Goal: Transaction & Acquisition: Download file/media

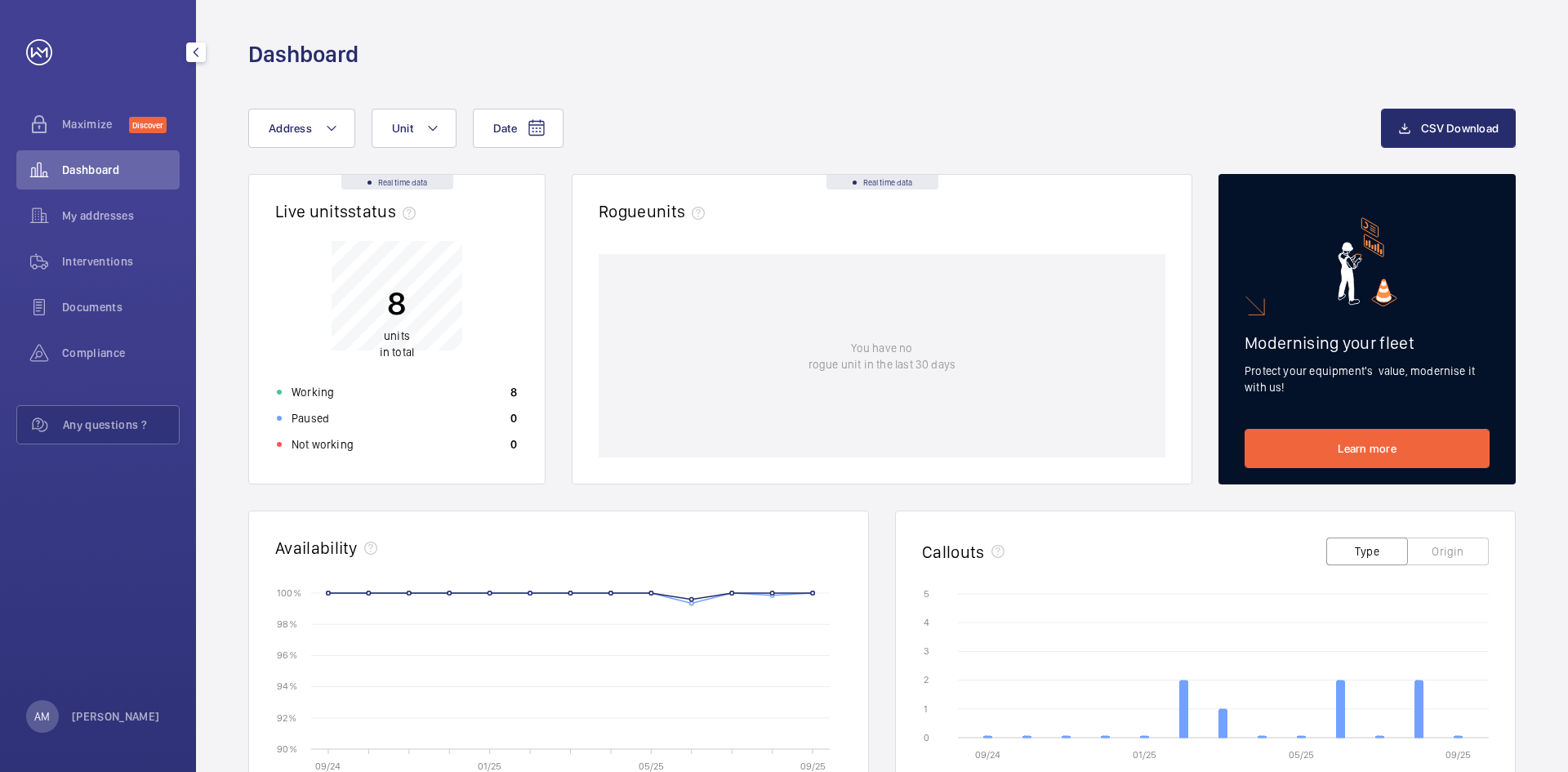
click at [97, 261] on span "Interventions" at bounding box center [121, 261] width 118 height 16
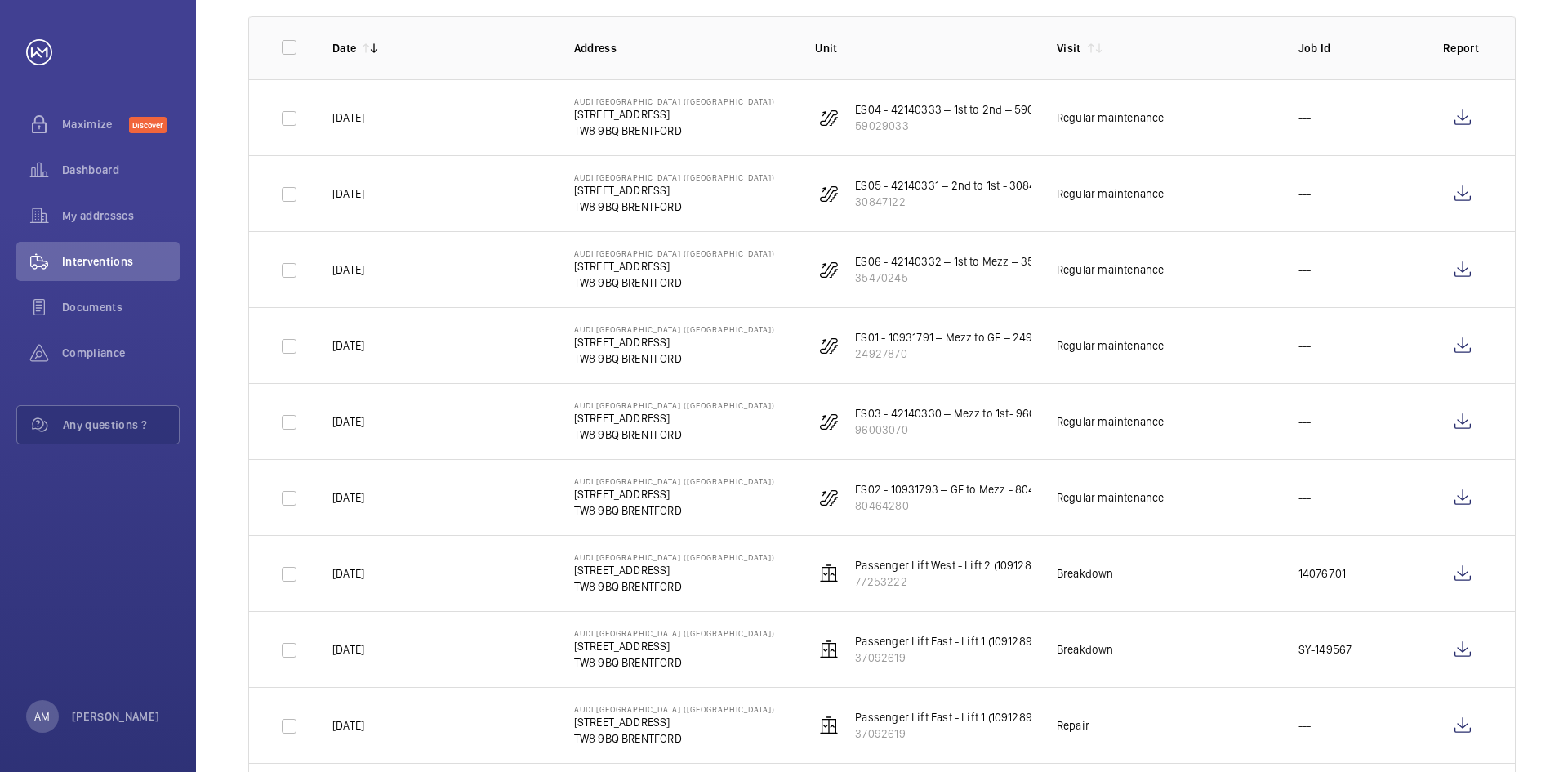
scroll to position [245, 0]
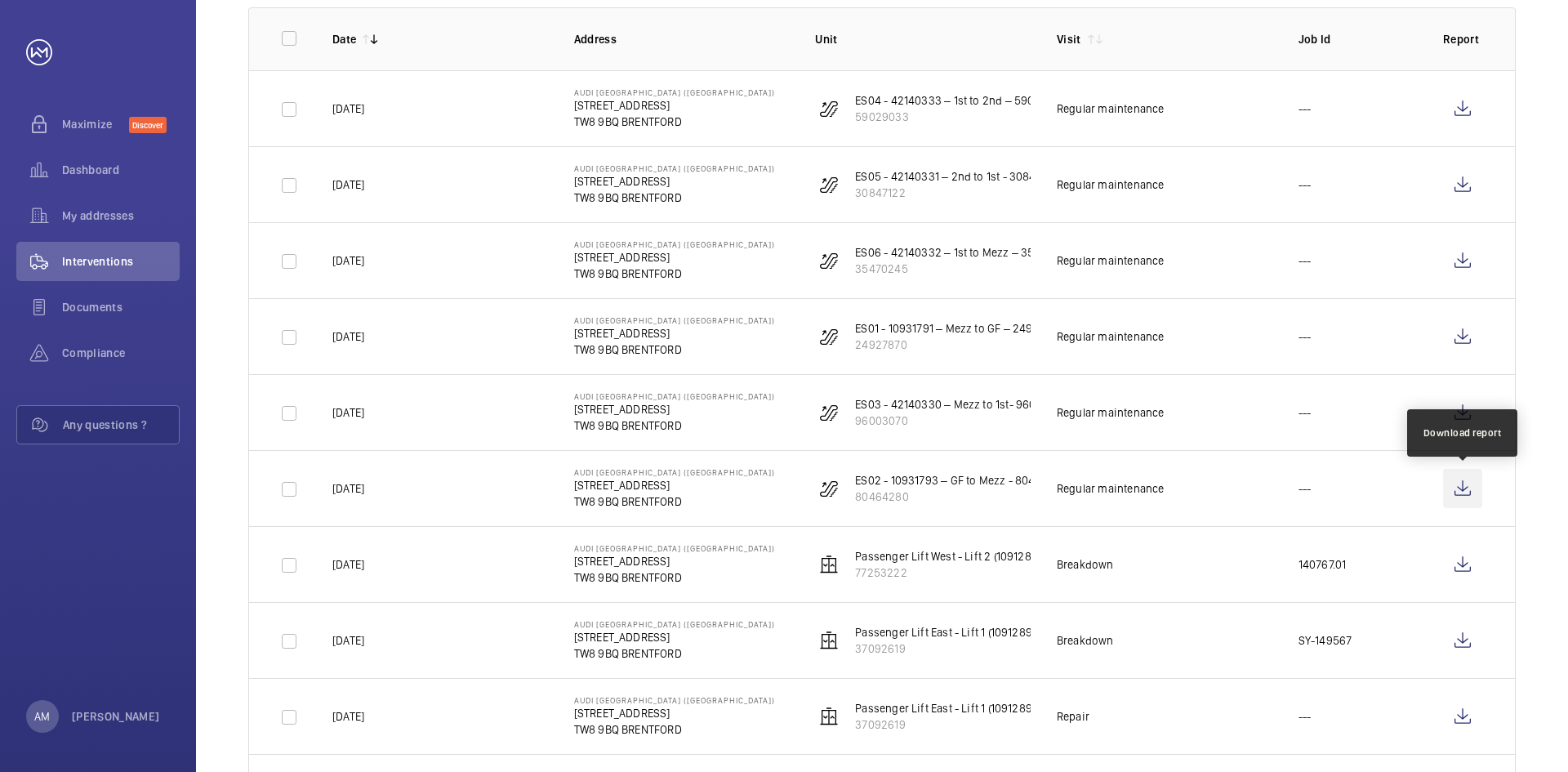
click at [1472, 490] on wm-front-icon-button at bounding box center [1463, 489] width 39 height 39
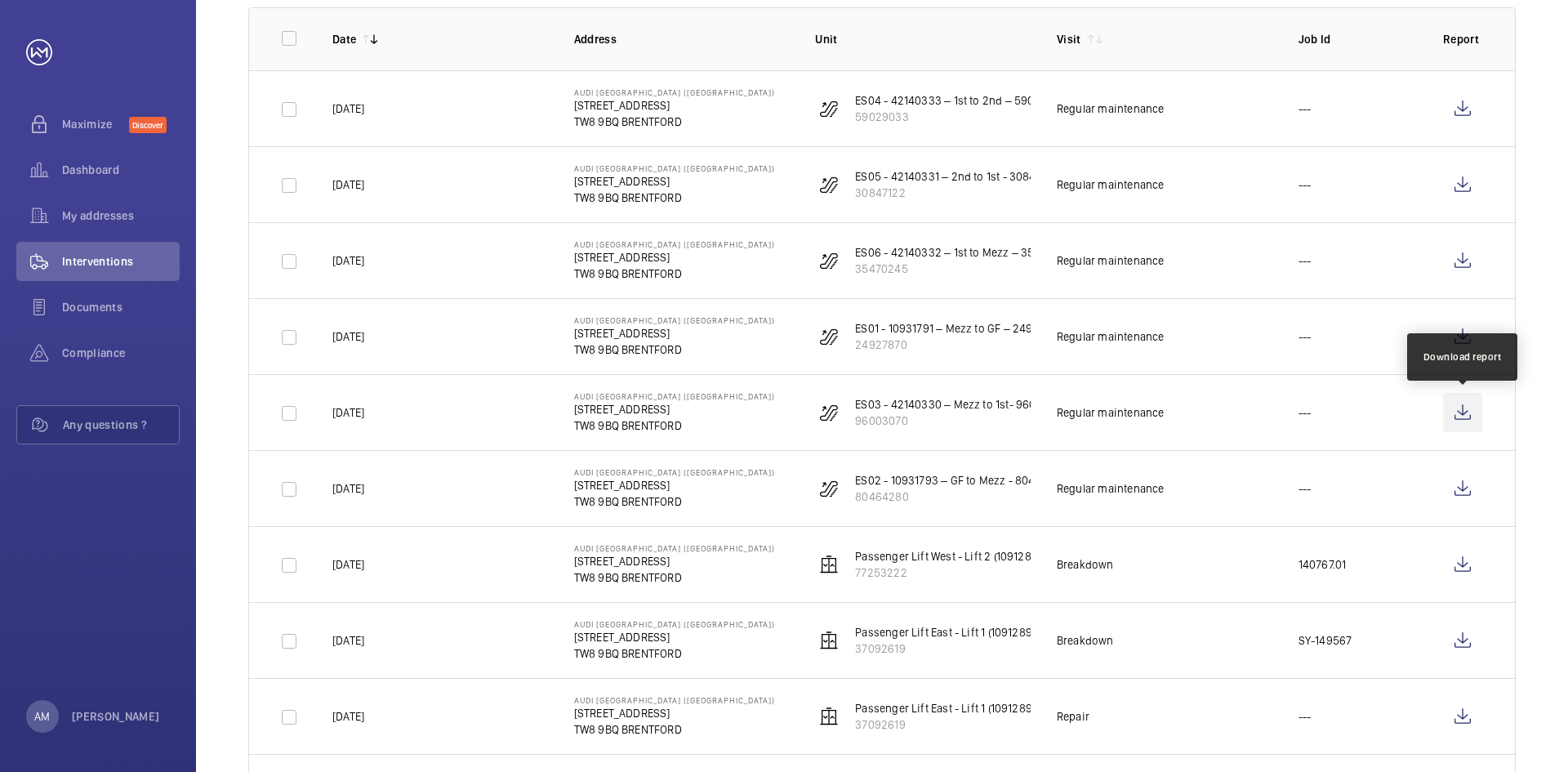
click at [1475, 413] on wm-front-icon-button at bounding box center [1463, 413] width 39 height 39
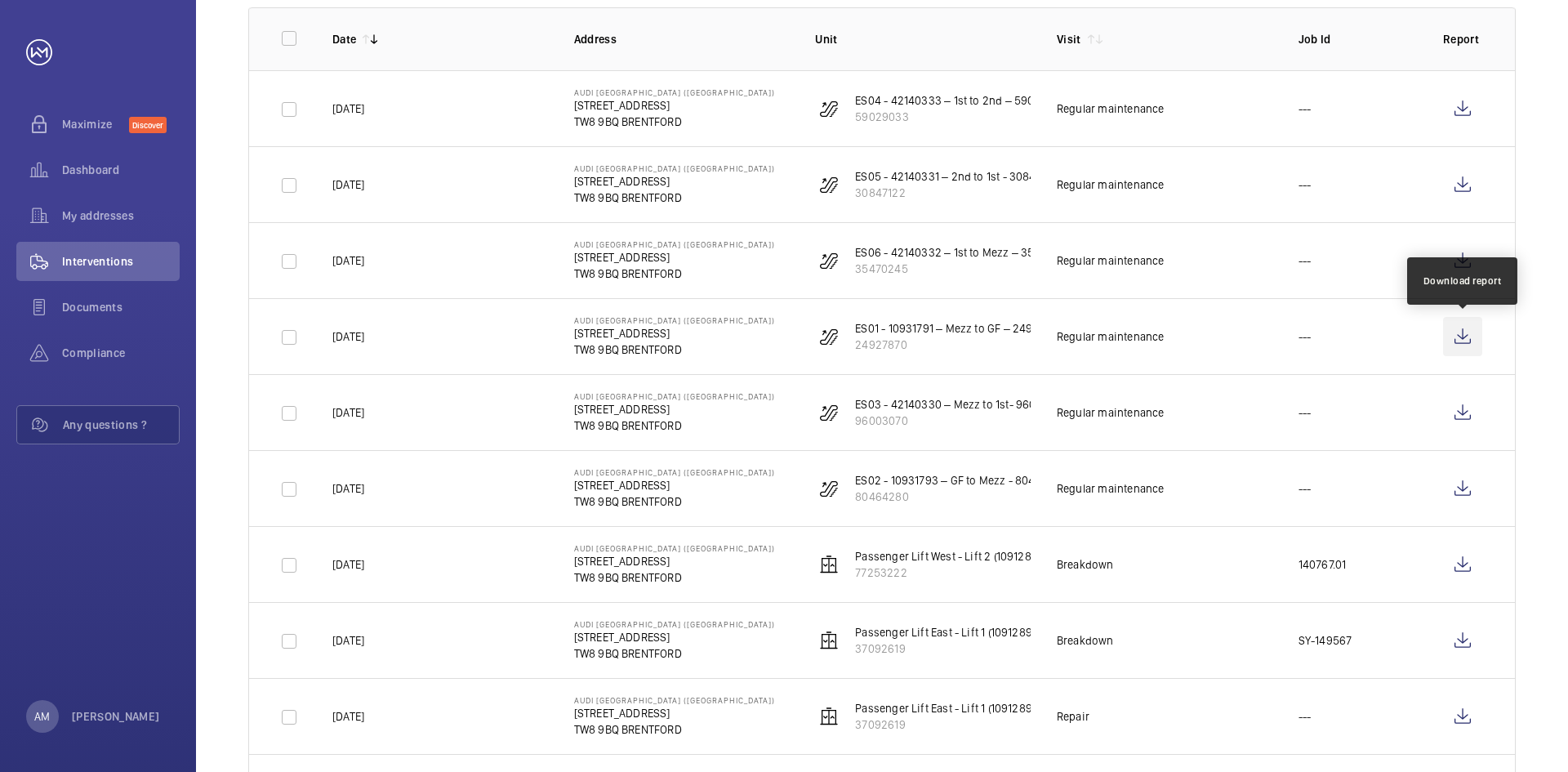
click at [1473, 333] on wm-front-icon-button at bounding box center [1463, 337] width 39 height 39
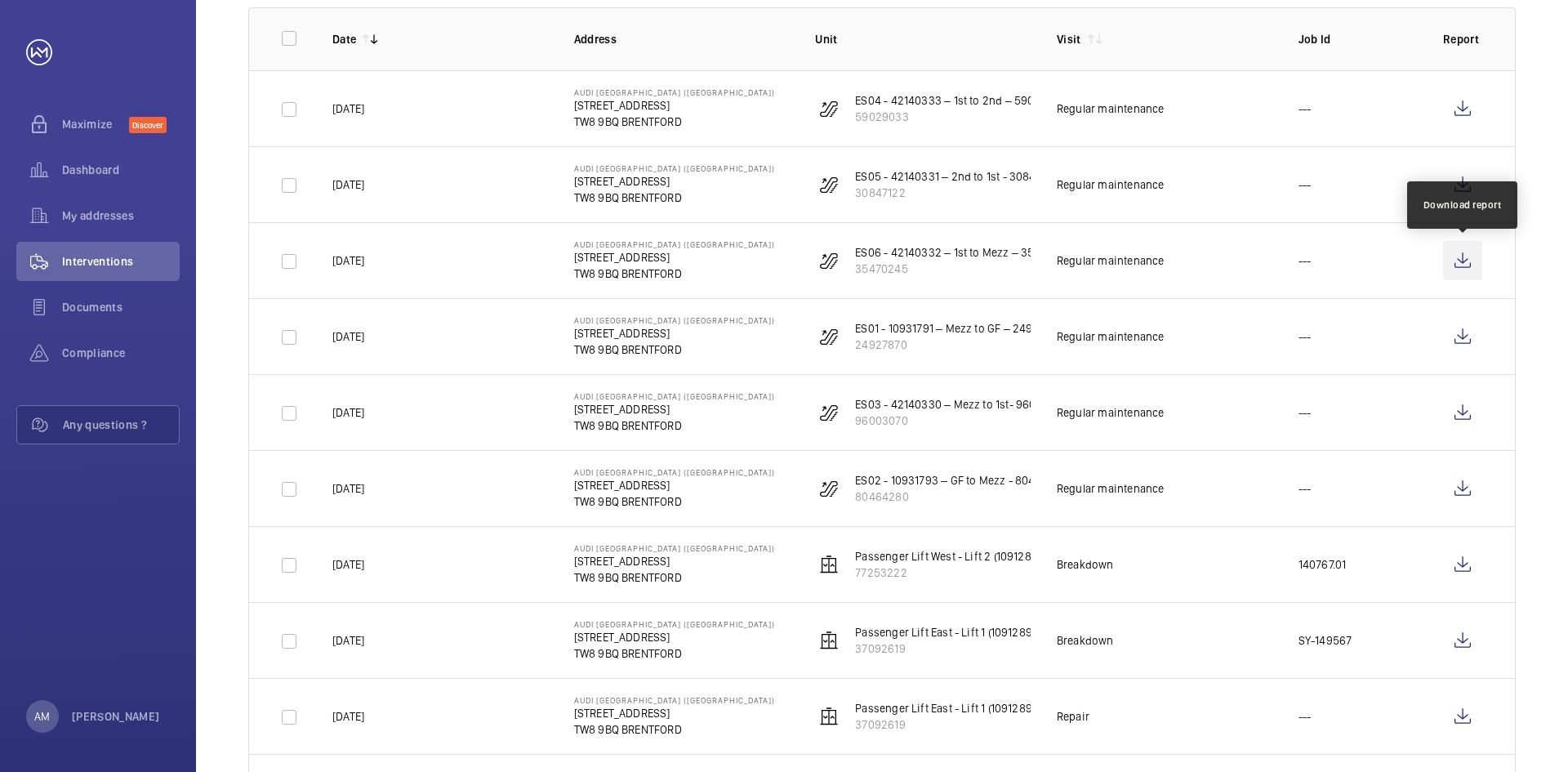
click at [1464, 259] on wm-front-icon-button at bounding box center [1463, 260] width 39 height 39
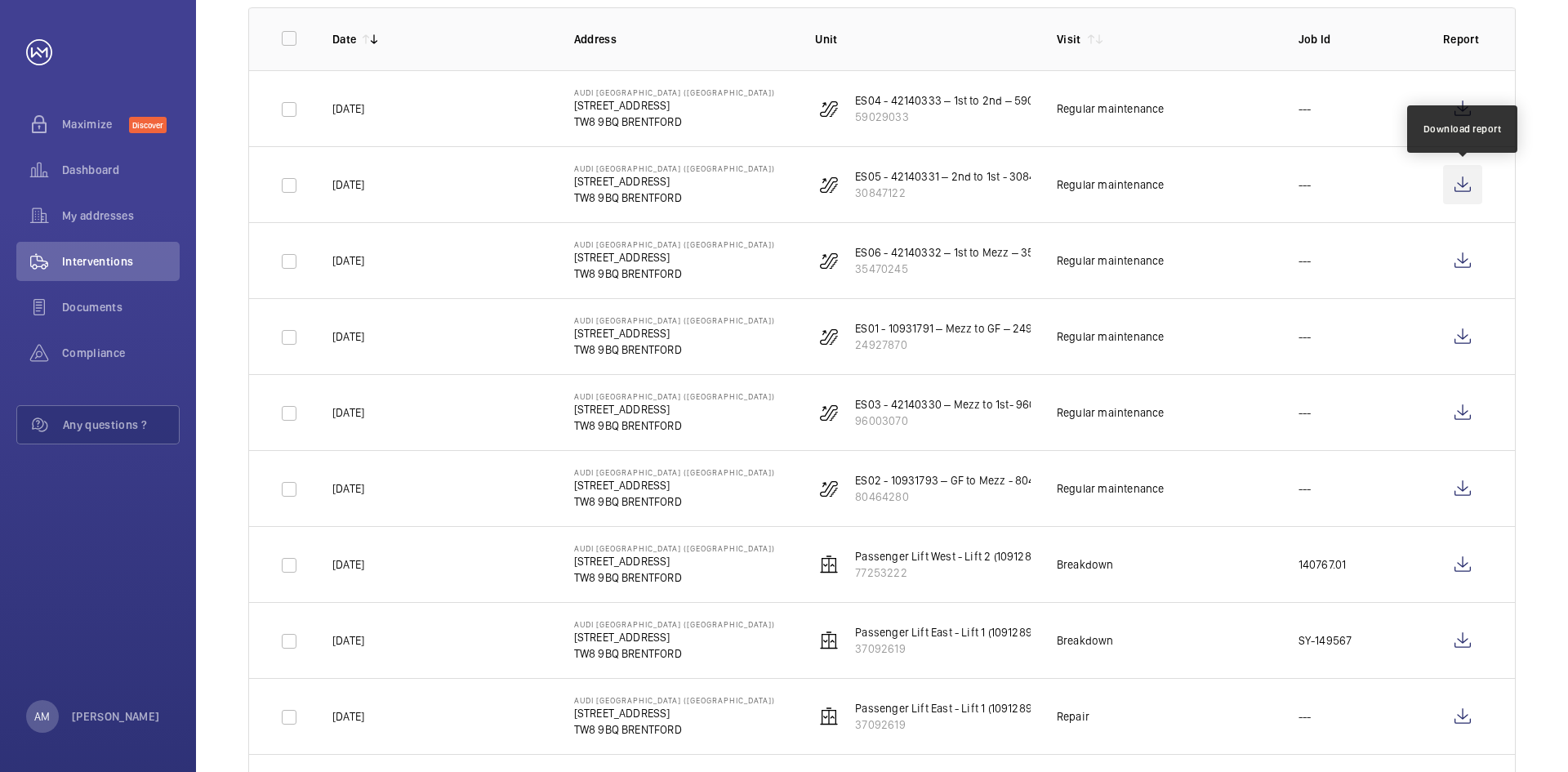
click at [1474, 174] on wm-front-icon-button at bounding box center [1463, 185] width 39 height 39
